Goal: Task Accomplishment & Management: Manage account settings

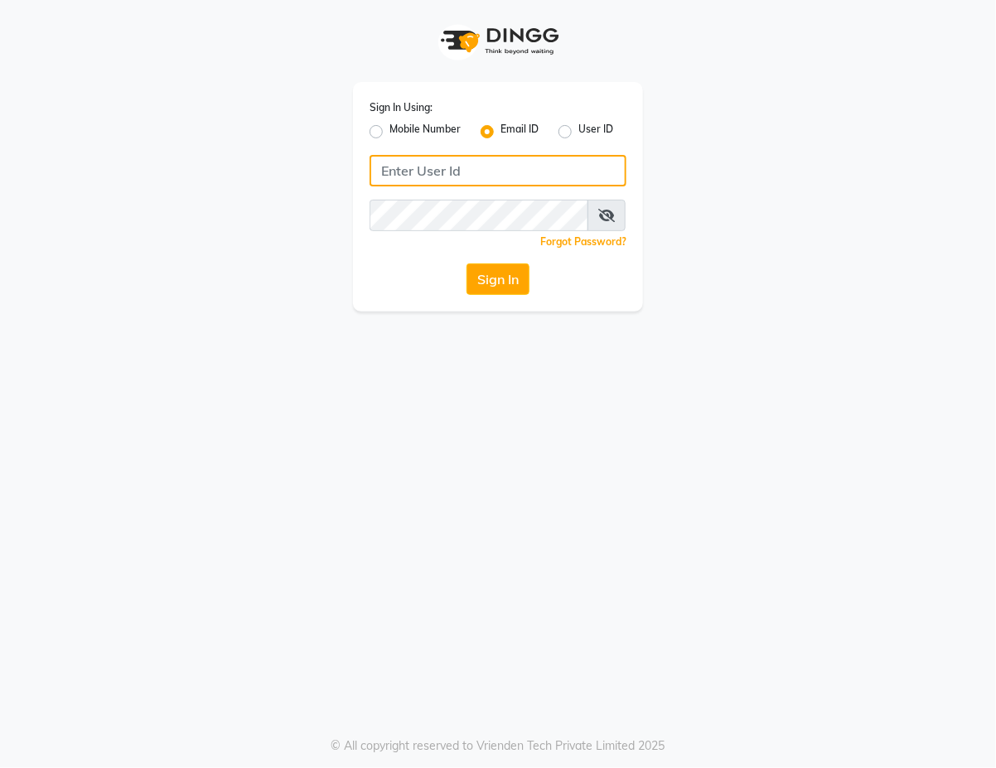
type input "[EMAIL_ADDRESS][DOMAIN_NAME]"
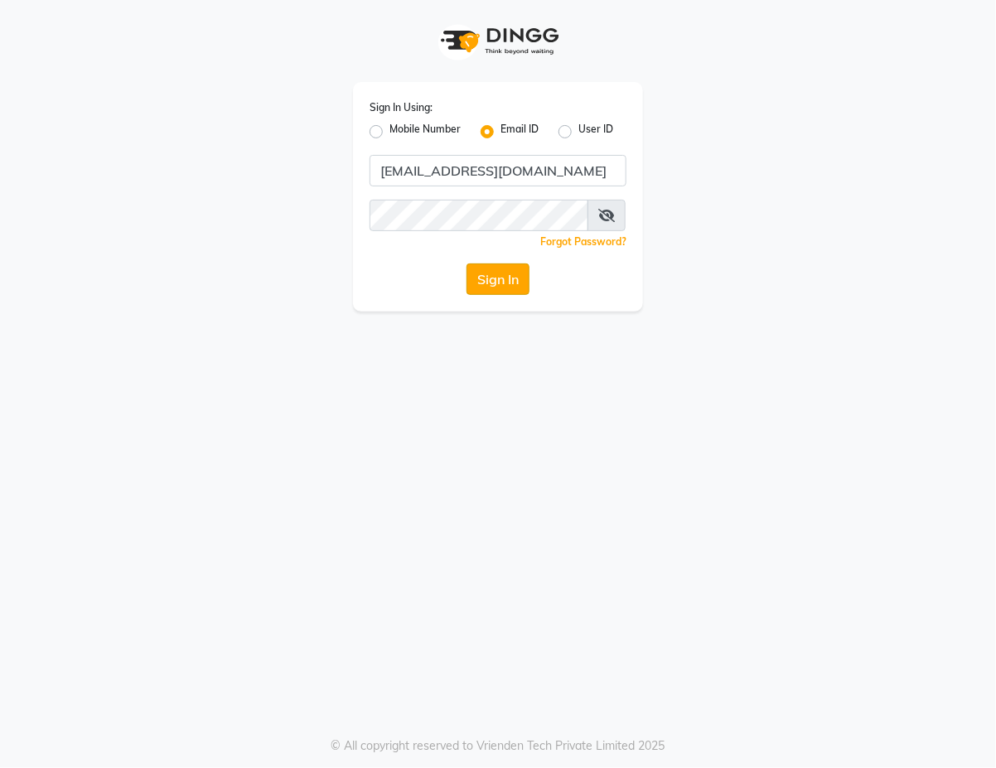
click at [503, 279] on button "Sign In" at bounding box center [498, 280] width 63 height 32
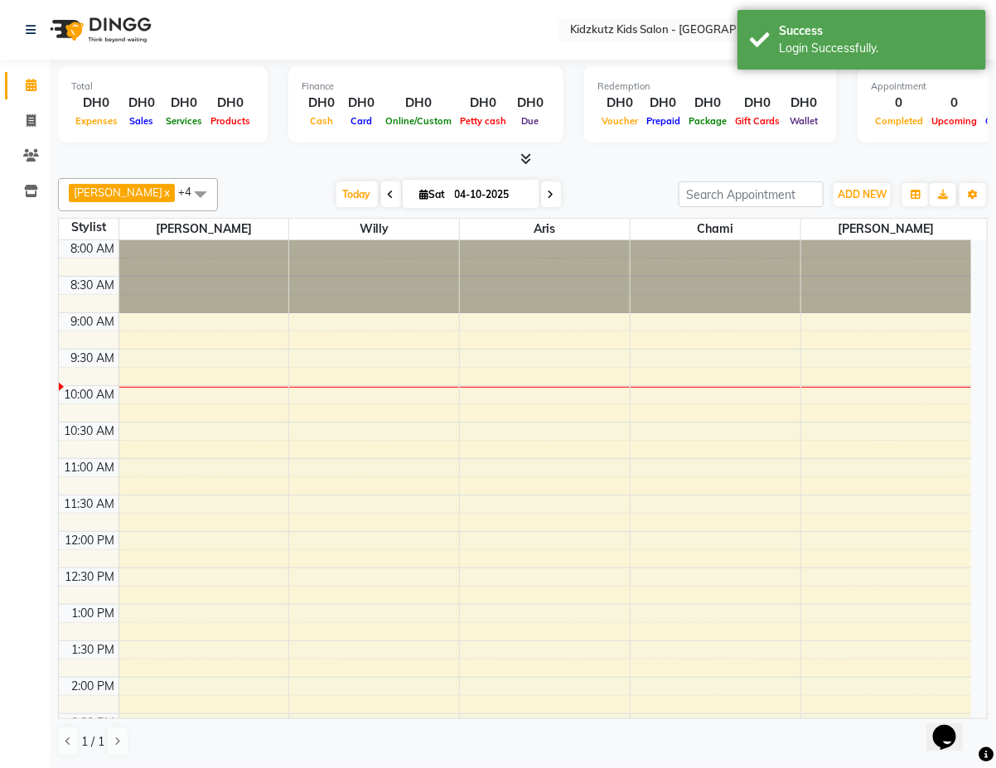
select select "en"
